Goal: Transaction & Acquisition: Purchase product/service

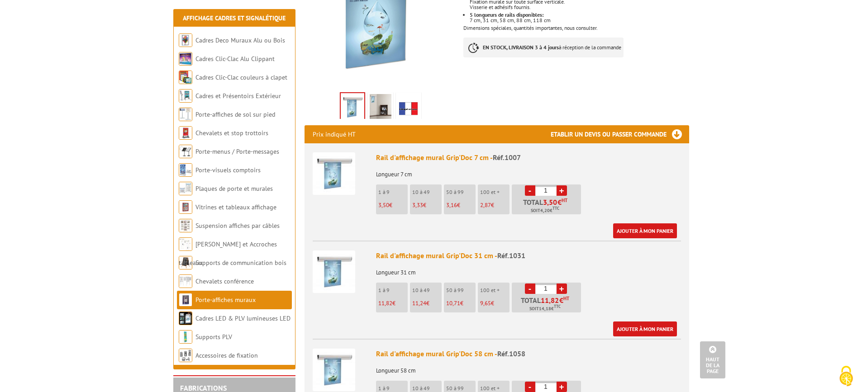
scroll to position [317, 0]
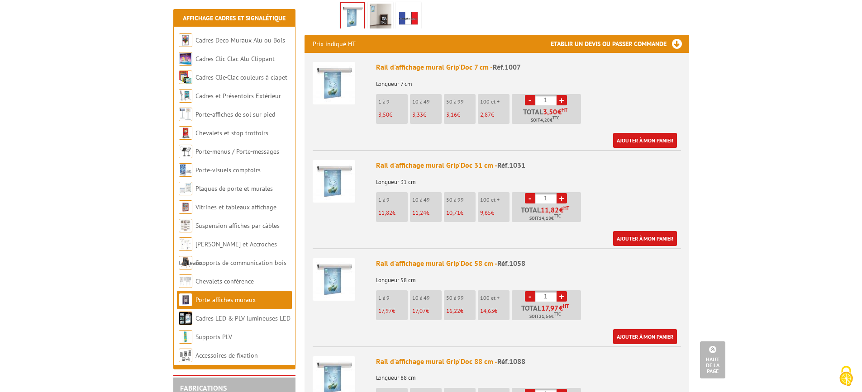
click at [552, 193] on input "1" at bounding box center [545, 198] width 21 height 10
type input "25"
click at [644, 231] on link "Ajouter à mon panier" at bounding box center [645, 238] width 64 height 15
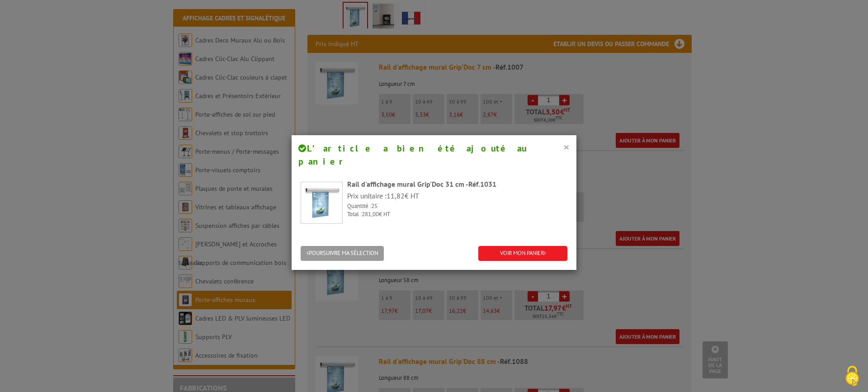
click at [564, 146] on button "×" at bounding box center [567, 147] width 6 height 12
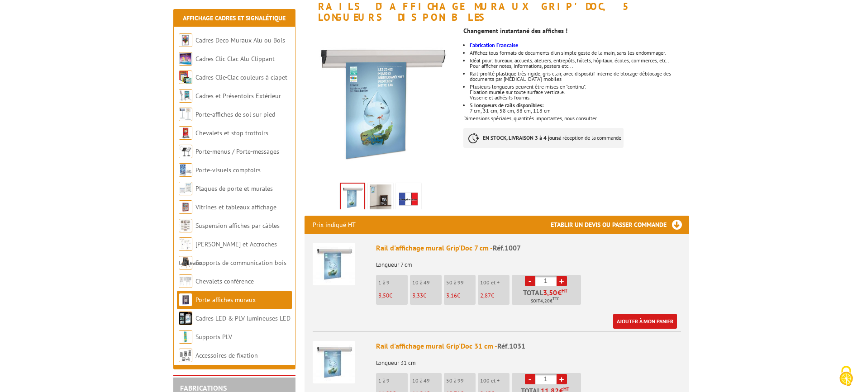
scroll to position [271, 0]
